Goal: Find specific page/section: Find specific page/section

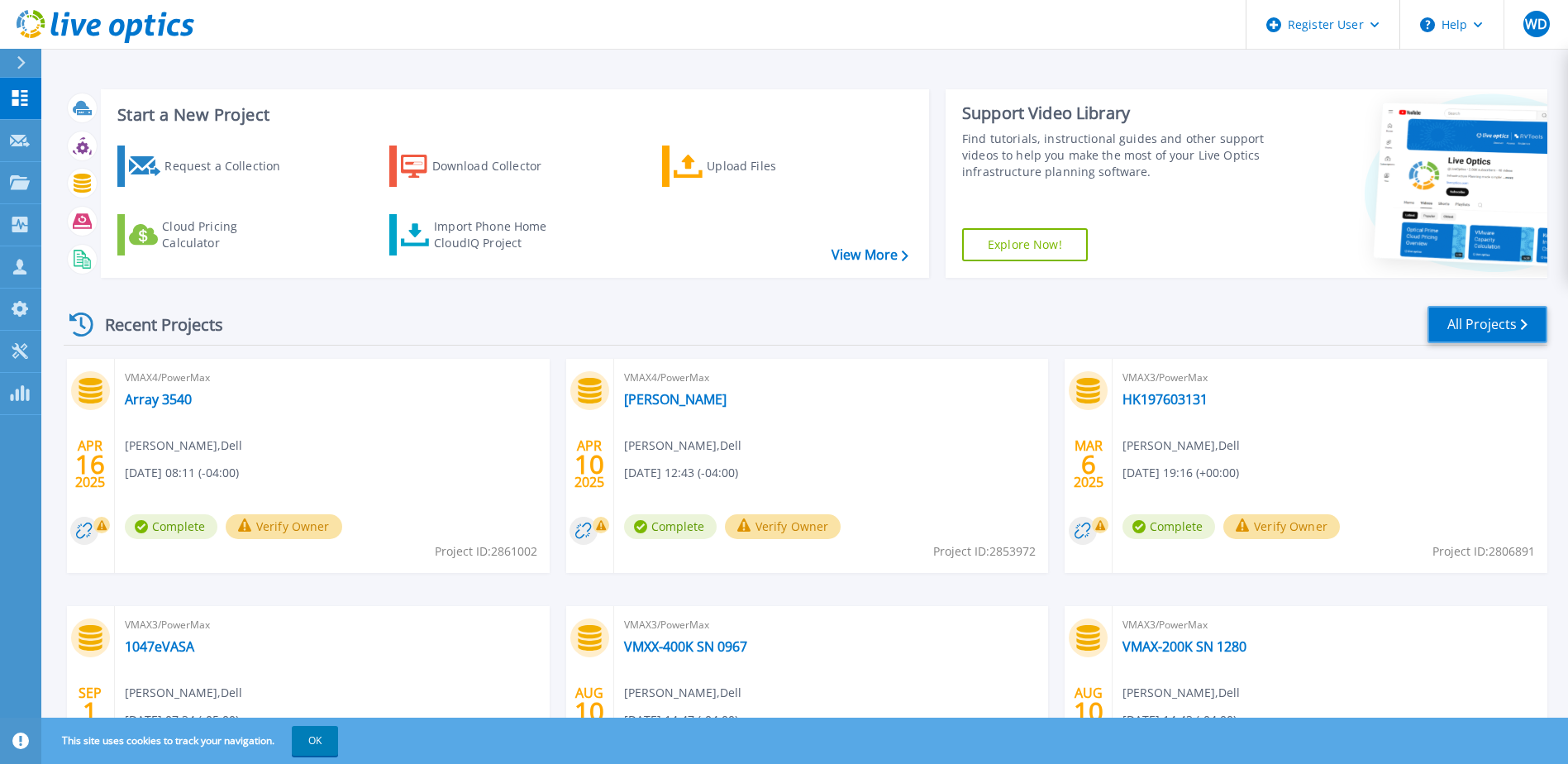
click at [1472, 309] on link "All Projects" at bounding box center [1488, 325] width 120 height 37
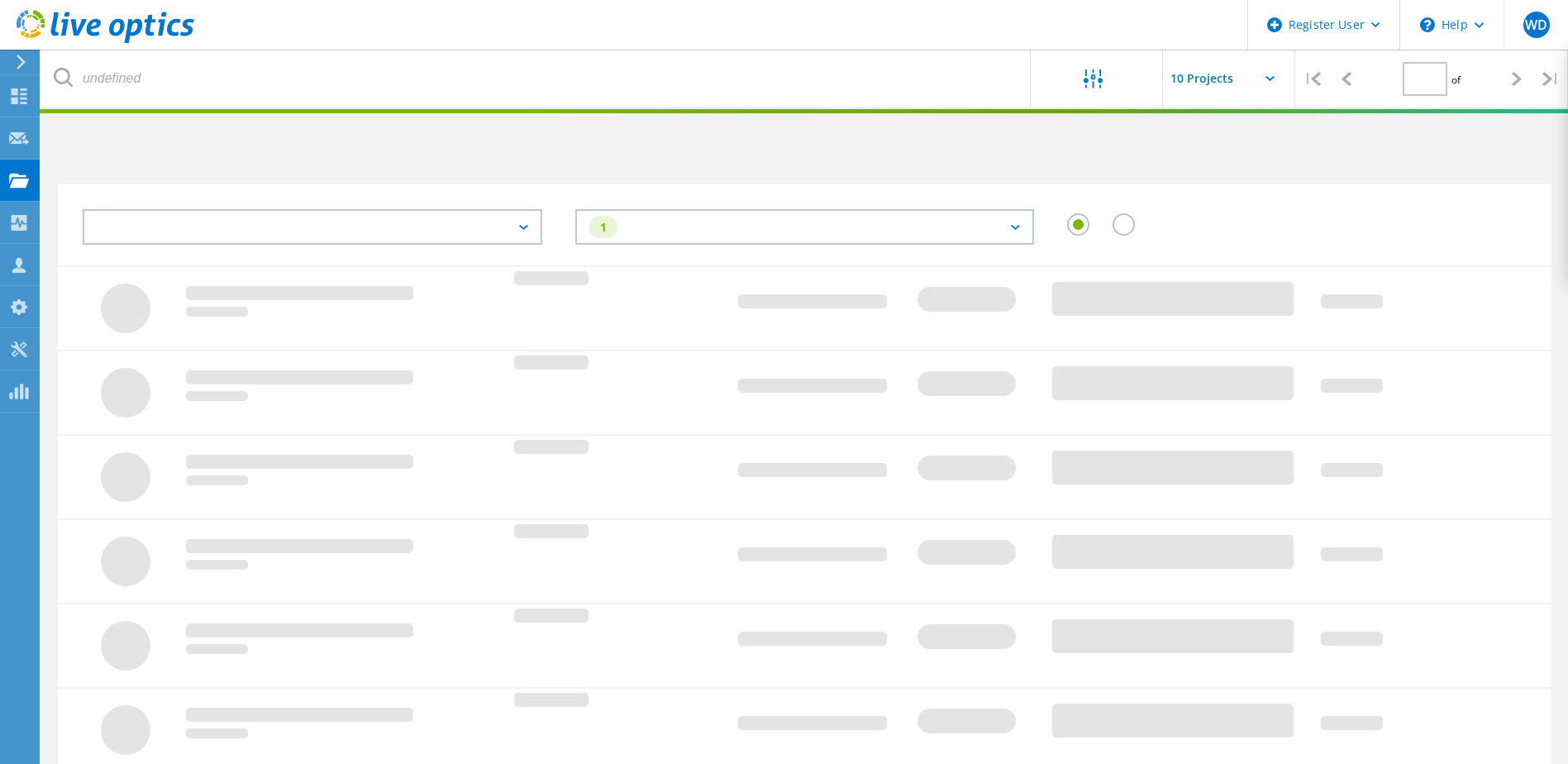
type input "1"
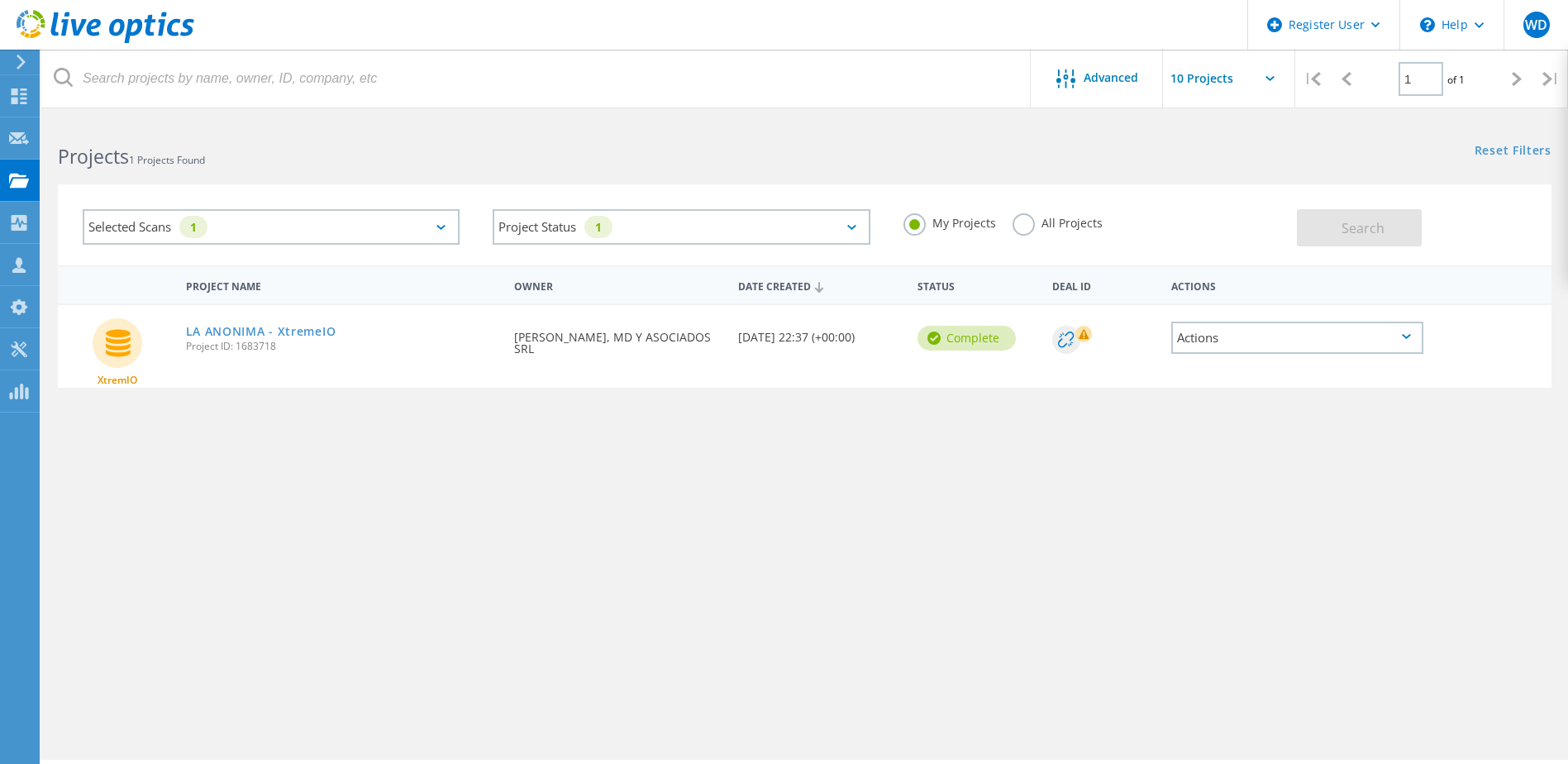
click at [1017, 229] on label "All Projects" at bounding box center [1058, 221] width 90 height 16
click at [0, 0] on input "All Projects" at bounding box center [0, 0] width 0 height 0
click at [439, 222] on div "Selected Scans 1" at bounding box center [271, 227] width 377 height 35
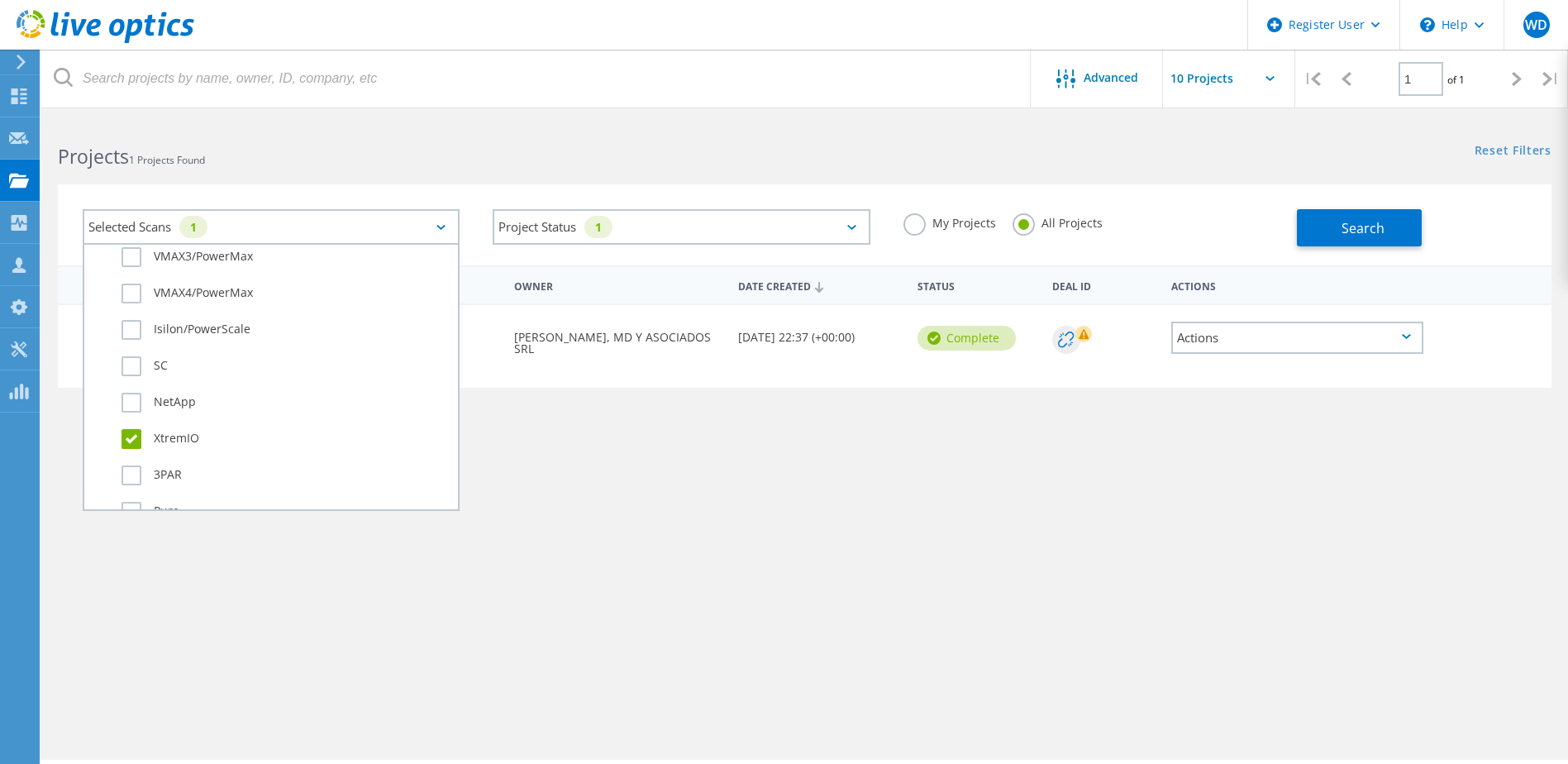
scroll to position [578, 0]
click at [132, 414] on label "XtremIO" at bounding box center [285, 410] width 328 height 19
click at [0, 0] on input "XtremIO" at bounding box center [0, 0] width 0 height 0
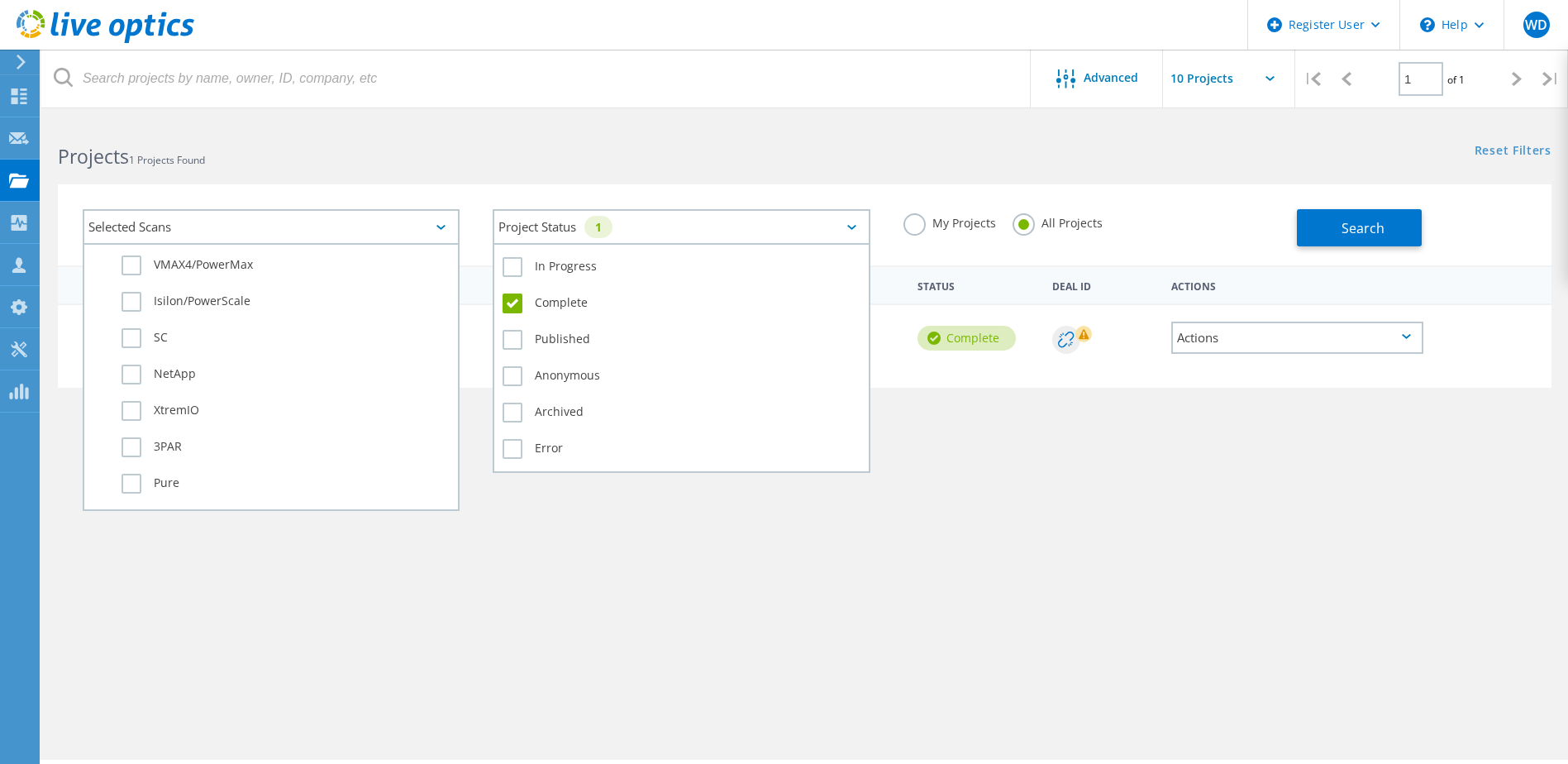
click at [549, 230] on div "Project Status 1" at bounding box center [681, 227] width 377 height 35
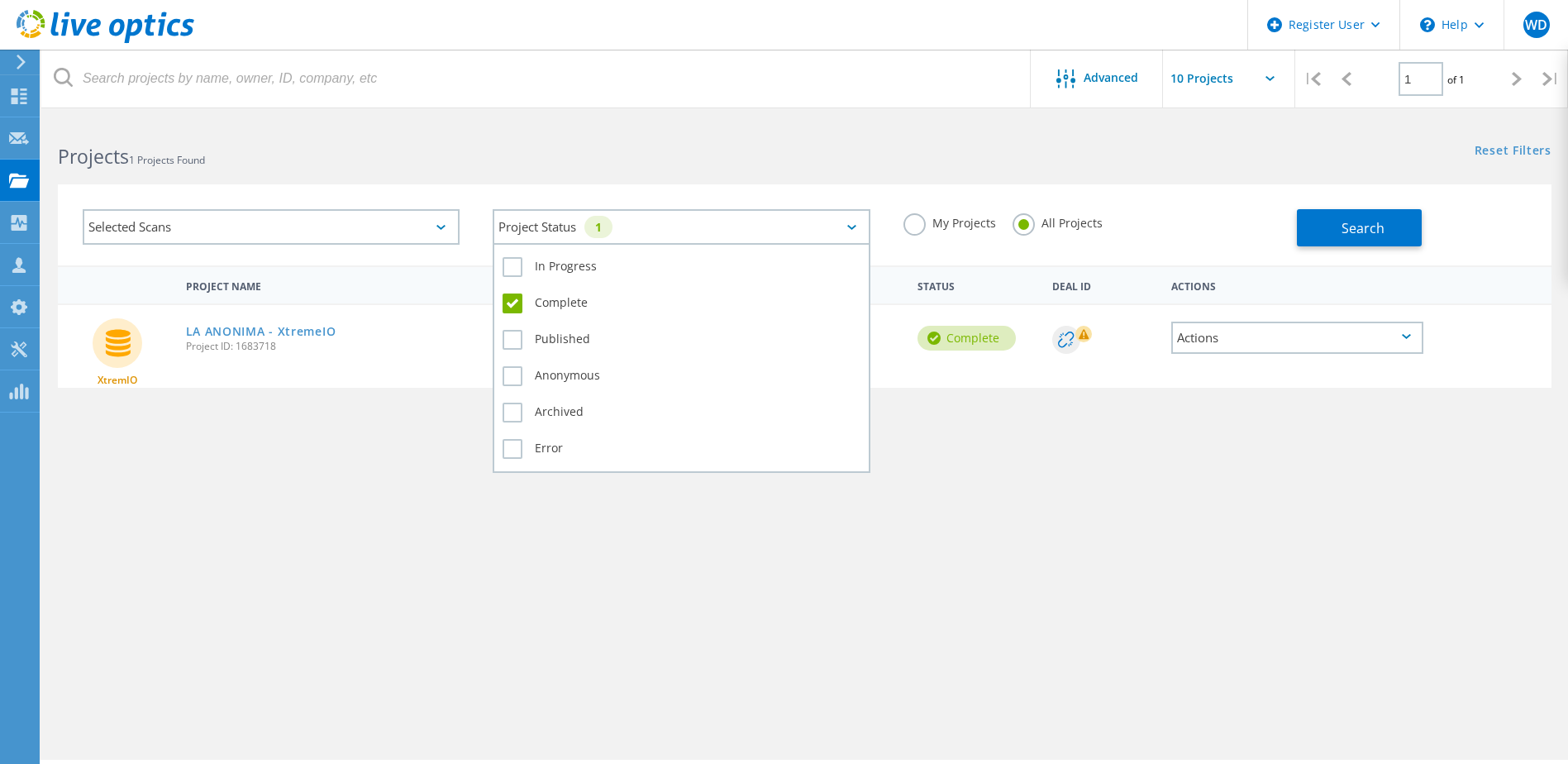
click at [509, 295] on label "Complete" at bounding box center [681, 303] width 357 height 19
click at [0, 0] on input "Complete" at bounding box center [0, 0] width 0 height 0
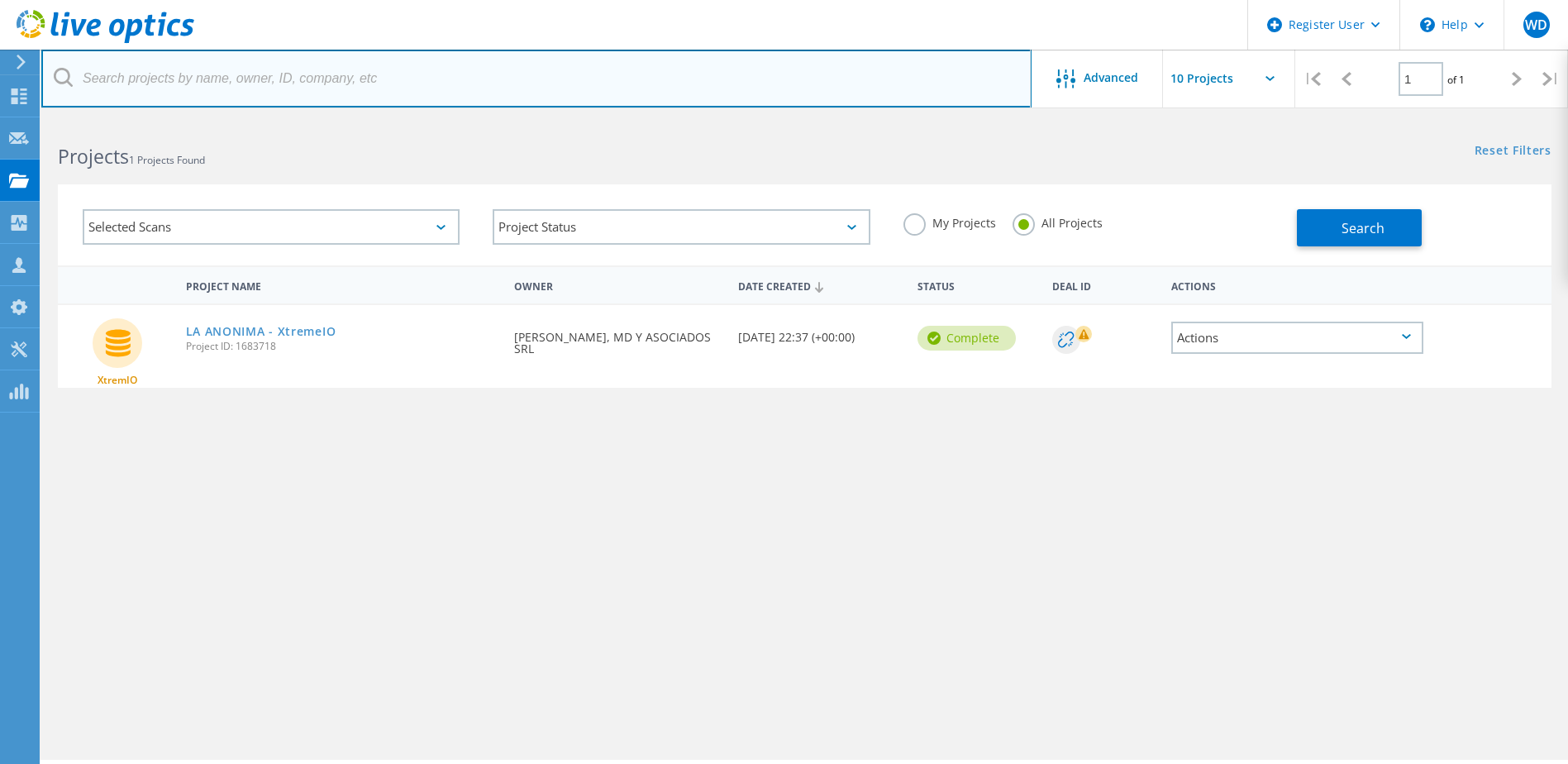
click at [188, 82] on input "text" at bounding box center [537, 78] width 991 height 57
paste input "3039762"
type input "3039762"
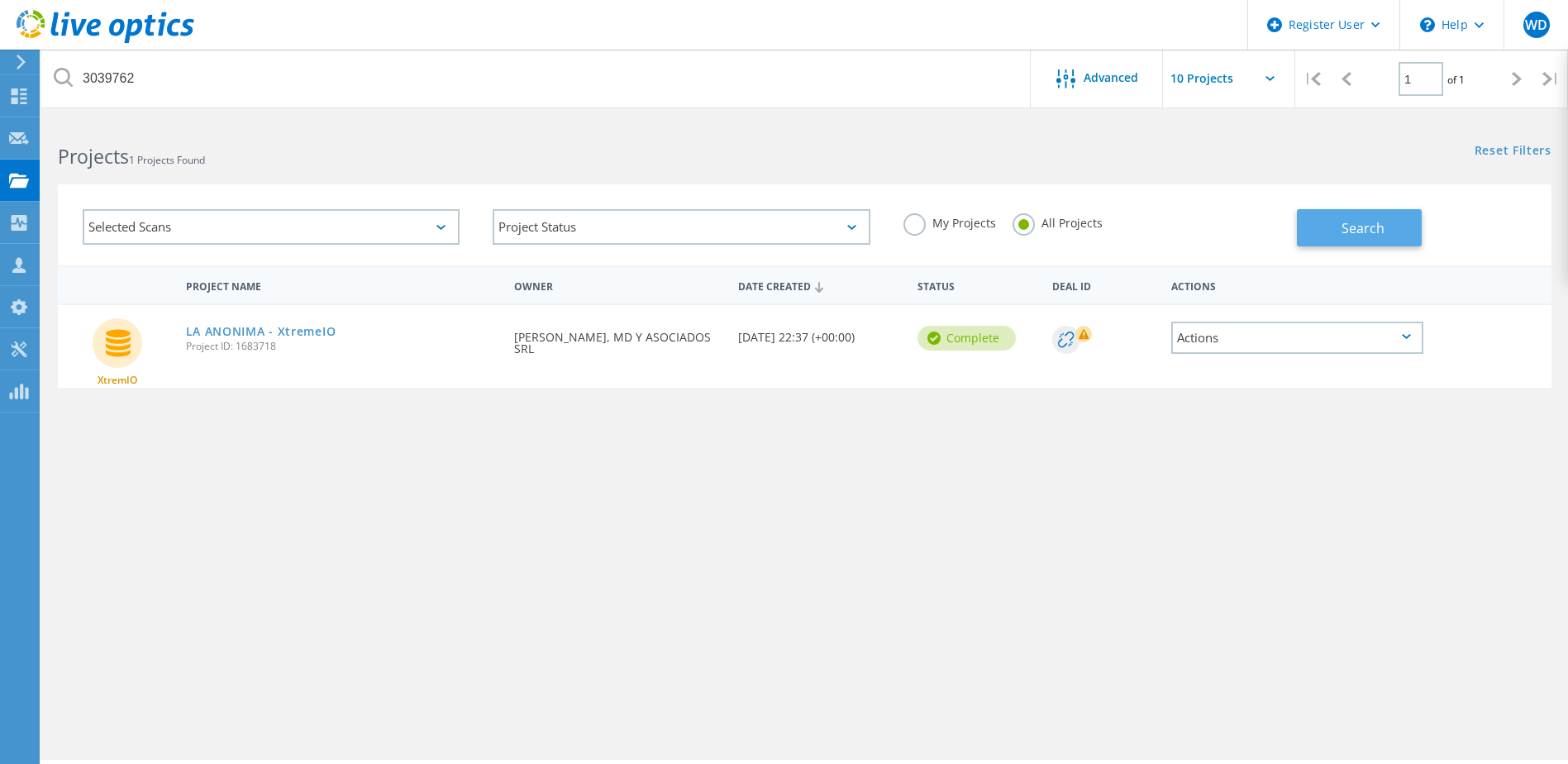
click at [1311, 229] on button "Search" at bounding box center [1359, 228] width 125 height 37
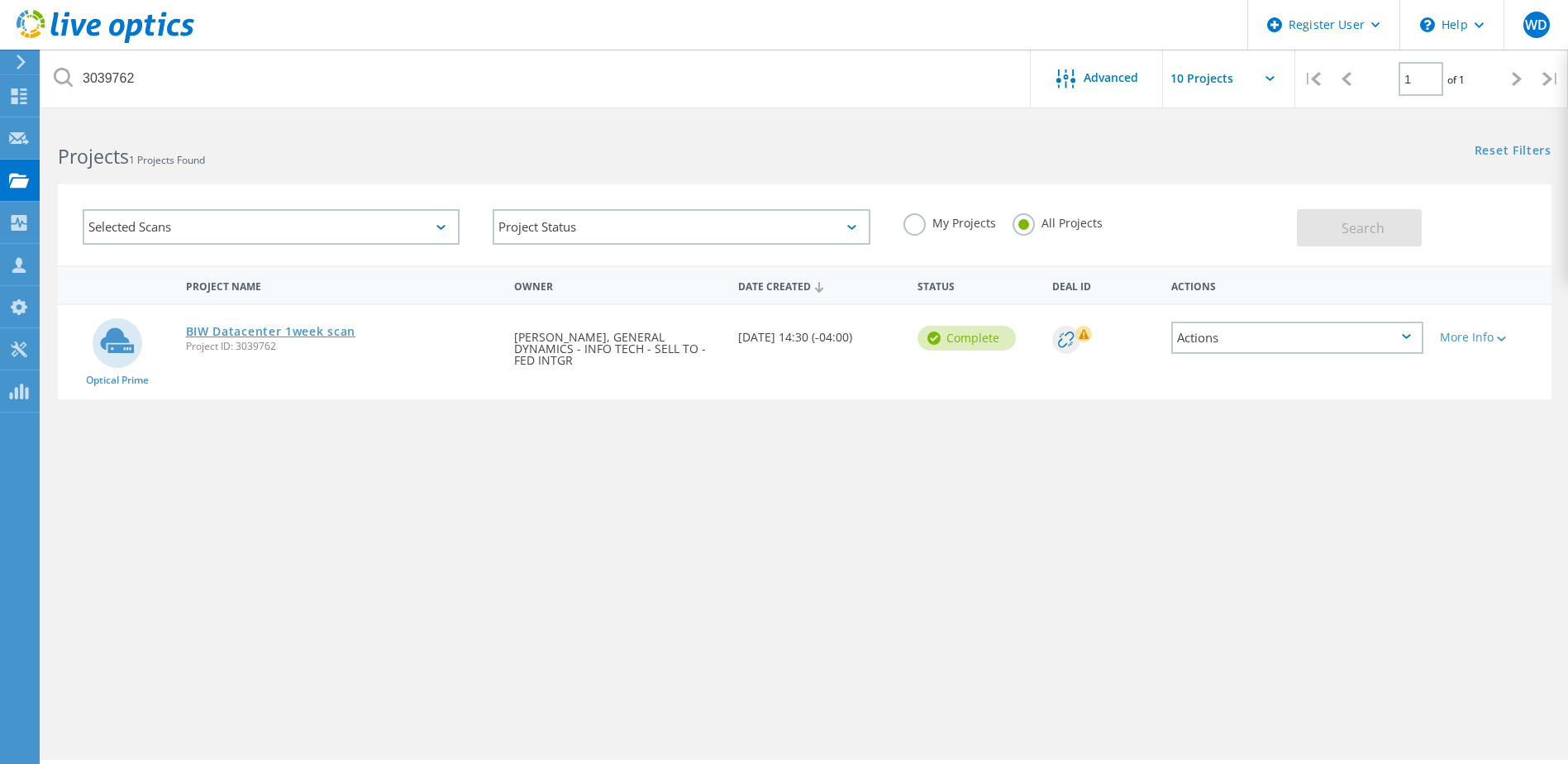
click at [317, 331] on link "BIW Datacenter 1week scan" at bounding box center [271, 331] width 171 height 11
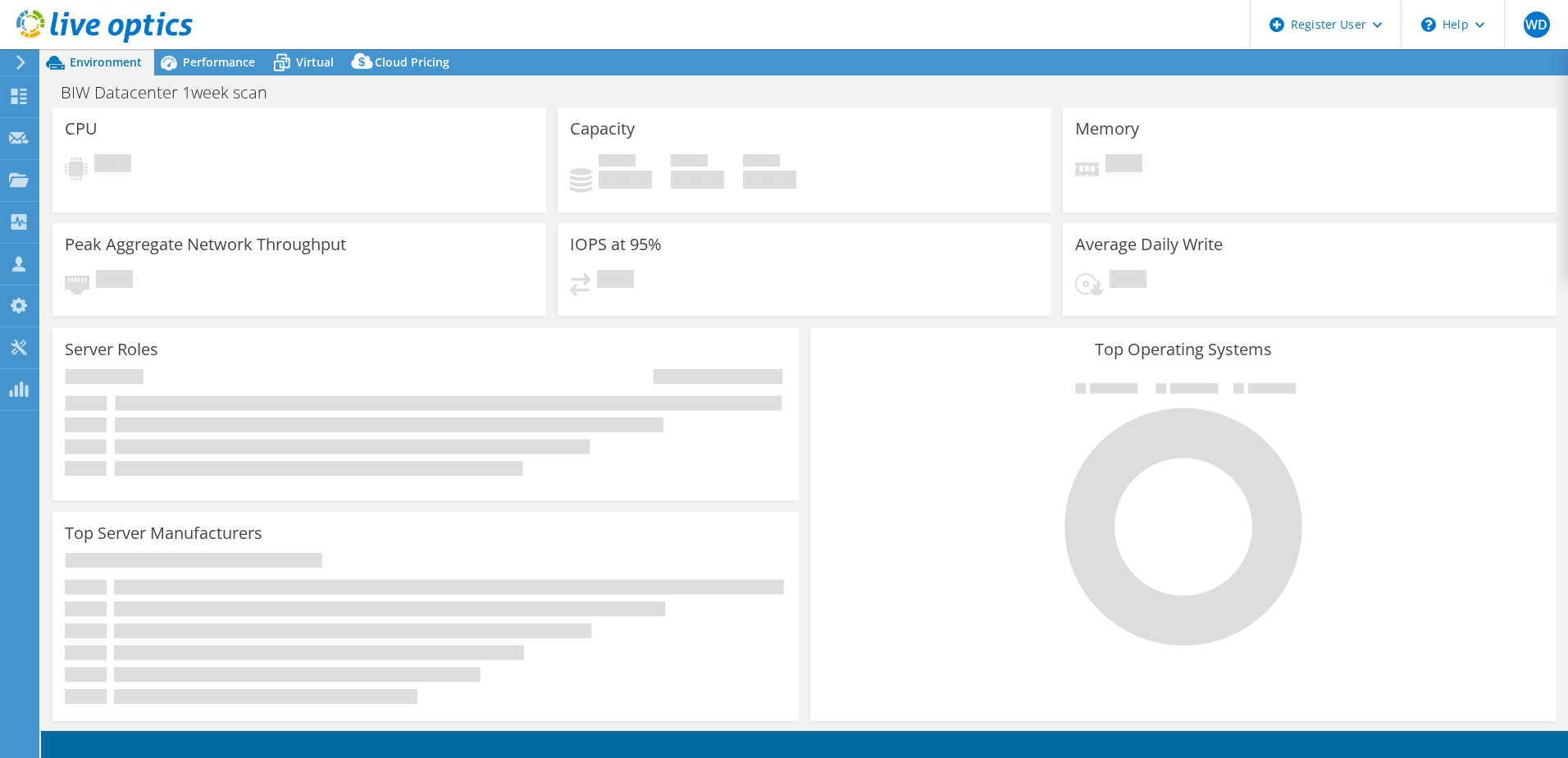
select select "USD"
